Goal: Transaction & Acquisition: Purchase product/service

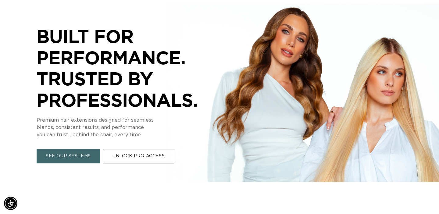
scroll to position [0, 792]
click at [132, 151] on link "UNLOCK PRO ACCESS" at bounding box center [138, 156] width 71 height 14
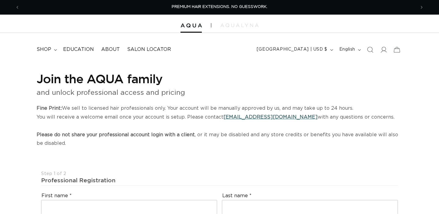
select select "US"
select select "[GEOGRAPHIC_DATA]"
click at [380, 51] on icon at bounding box center [383, 49] width 6 height 6
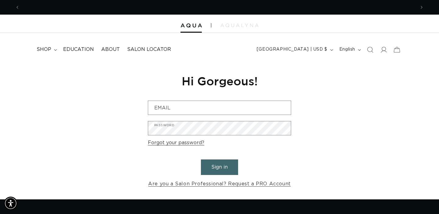
scroll to position [0, 396]
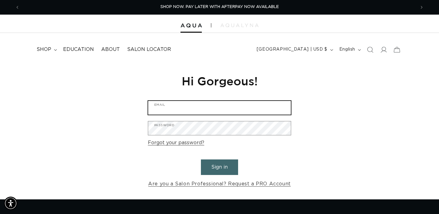
click at [217, 106] on input "Email" at bounding box center [219, 108] width 143 height 14
type input "bakosfamily0529@gmail.com"
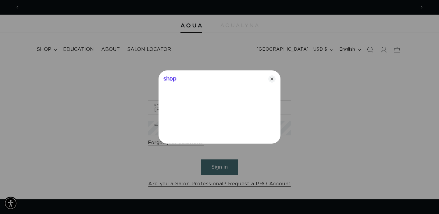
scroll to position [0, 792]
click at [274, 79] on icon "Close" at bounding box center [271, 78] width 7 height 7
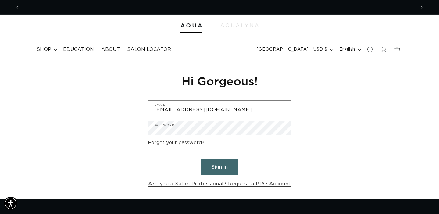
scroll to position [0, 0]
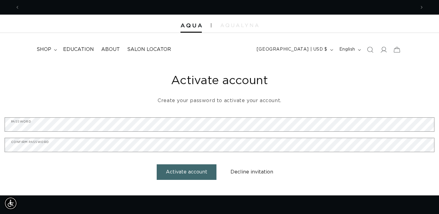
scroll to position [0, 792]
click at [182, 171] on button "Activate account" at bounding box center [187, 172] width 60 height 16
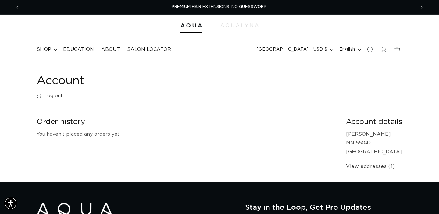
click at [258, 97] on div "Account Log out" at bounding box center [220, 88] width 366 height 29
click at [383, 50] on icon at bounding box center [383, 49] width 6 height 6
click at [49, 53] on summary "shop" at bounding box center [46, 50] width 27 height 14
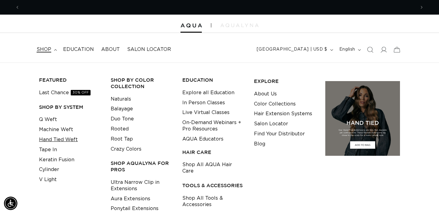
scroll to position [0, 0]
click at [123, 150] on link "Crazy Colors" at bounding box center [126, 149] width 31 height 10
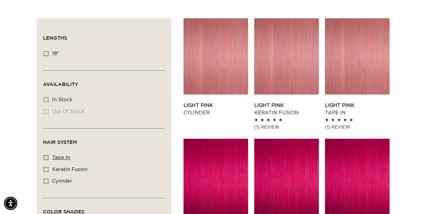
click at [46, 160] on icon at bounding box center [46, 157] width 5 height 5
click at [46, 160] on input "tape in tape in (8 products)" at bounding box center [46, 157] width 5 height 5
checkbox input "true"
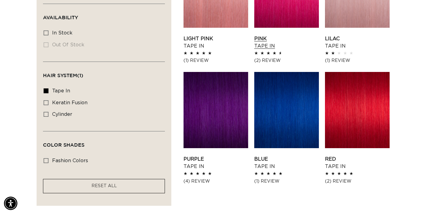
scroll to position [267, 0]
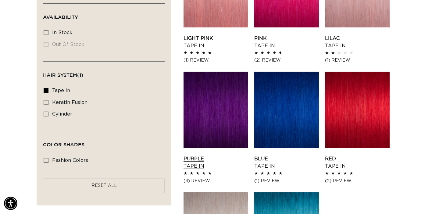
click at [210, 155] on link "Purple Tape In" at bounding box center [216, 162] width 65 height 15
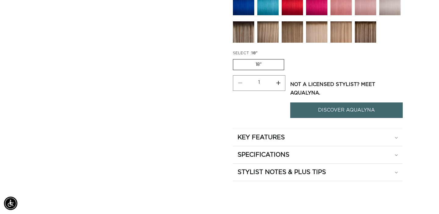
scroll to position [0, 396]
click at [280, 84] on button "Increase quantity for Purple - Tape In" at bounding box center [279, 83] width 14 height 16
click at [239, 83] on button "Decrease quantity for Purple - Tape In" at bounding box center [240, 83] width 14 height 16
type input "1"
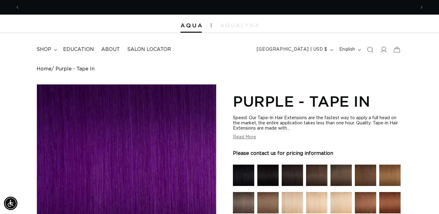
scroll to position [0, 0]
click at [379, 47] on span at bounding box center [383, 49] width 13 height 13
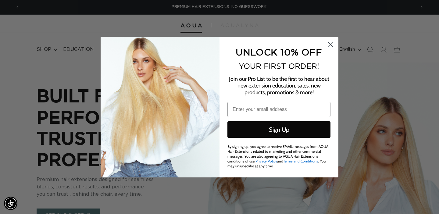
scroll to position [0, 792]
click at [331, 48] on circle "Close dialog" at bounding box center [331, 44] width 10 height 10
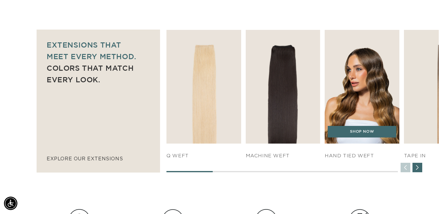
scroll to position [334, 0]
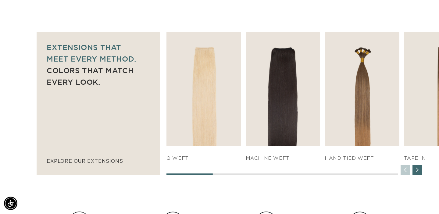
click at [418, 170] on div "Next slide" at bounding box center [418, 170] width 10 height 10
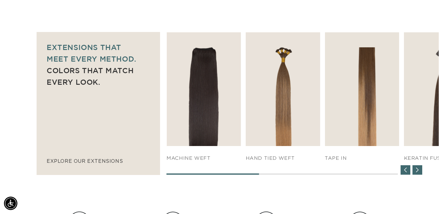
scroll to position [0, 792]
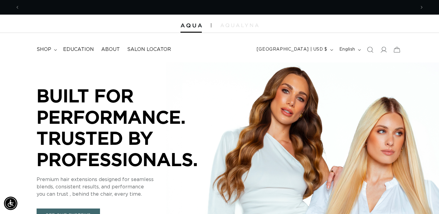
scroll to position [0, 0]
click at [47, 49] on span "shop" at bounding box center [44, 49] width 15 height 6
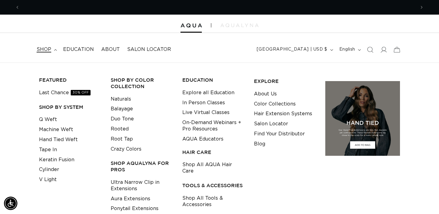
scroll to position [0, 792]
click at [126, 149] on link "Crazy Colors" at bounding box center [126, 149] width 31 height 10
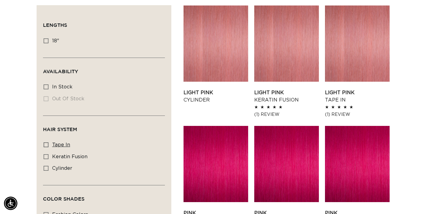
scroll to position [0, 396]
click at [47, 147] on icon at bounding box center [46, 144] width 5 height 5
click at [47, 147] on input "tape in tape in (8 products)" at bounding box center [46, 144] width 5 height 5
checkbox input "true"
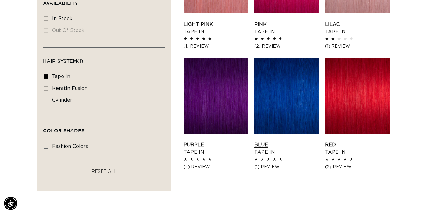
scroll to position [282, 0]
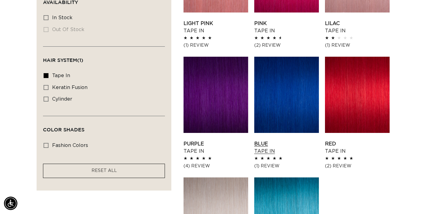
click at [268, 140] on link "Blue Tape In" at bounding box center [286, 147] width 65 height 15
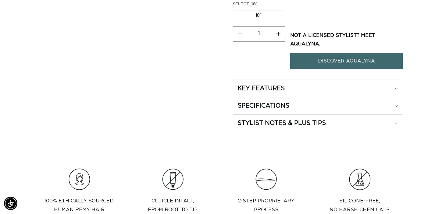
scroll to position [360, 0]
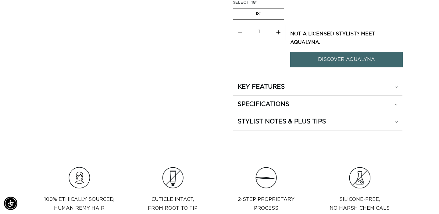
click at [341, 57] on link "DISCOVER AQUALYNA" at bounding box center [346, 60] width 113 height 16
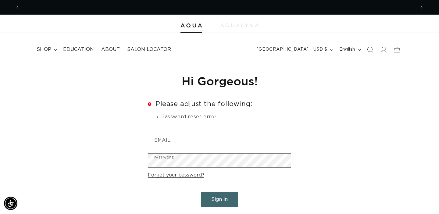
scroll to position [0, 396]
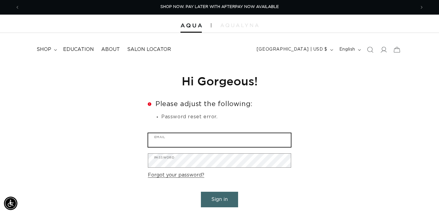
click at [183, 137] on input "Email" at bounding box center [219, 140] width 143 height 14
type input "[EMAIL_ADDRESS][DOMAIN_NAME]"
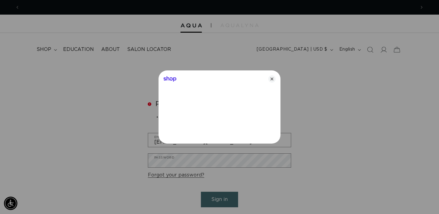
scroll to position [0, 0]
click at [273, 77] on icon "Close" at bounding box center [271, 78] width 7 height 7
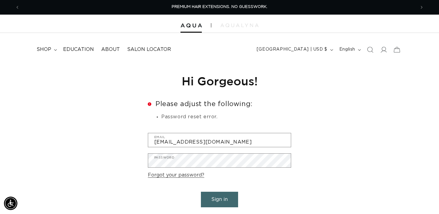
click at [217, 202] on button "Sign in" at bounding box center [219, 200] width 37 height 16
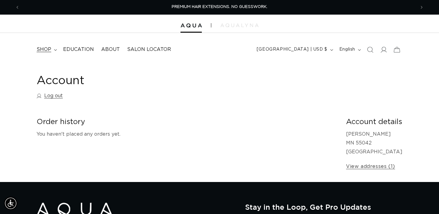
click at [49, 49] on span "shop" at bounding box center [44, 49] width 15 height 6
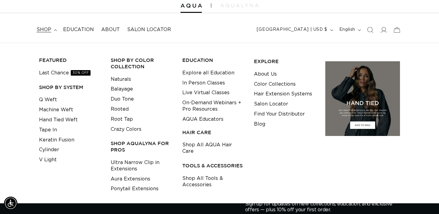
scroll to position [0, 396]
